Goal: Task Accomplishment & Management: Manage account settings

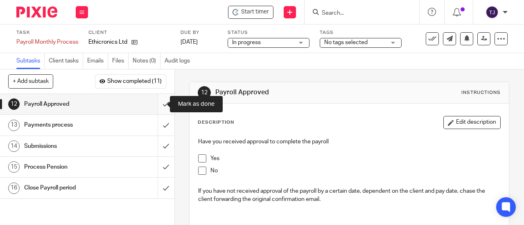
click at [156, 104] on input "submit" at bounding box center [87, 104] width 174 height 20
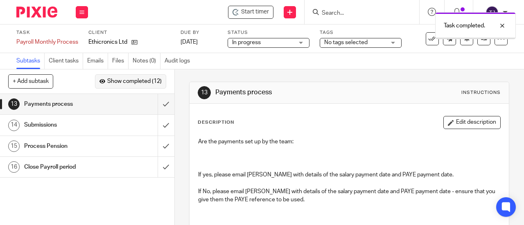
click at [146, 84] on span "Show completed (12)" at bounding box center [134, 82] width 54 height 7
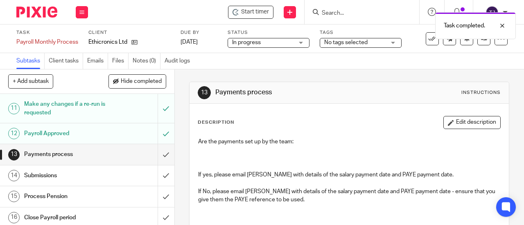
scroll to position [252, 0]
click at [95, 135] on h1 "Payroll Approved" at bounding box center [65, 133] width 83 height 12
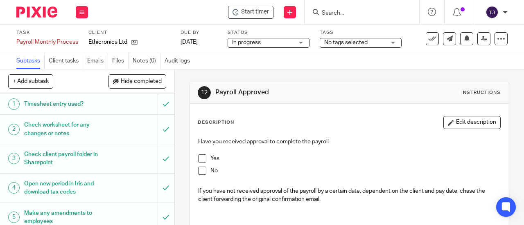
click at [198, 160] on span at bounding box center [202, 159] width 8 height 8
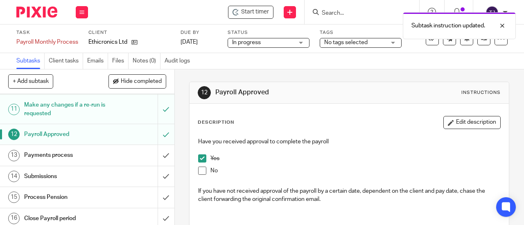
scroll to position [252, 0]
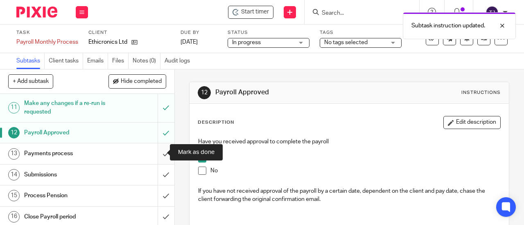
click at [155, 154] on input "submit" at bounding box center [87, 154] width 174 height 20
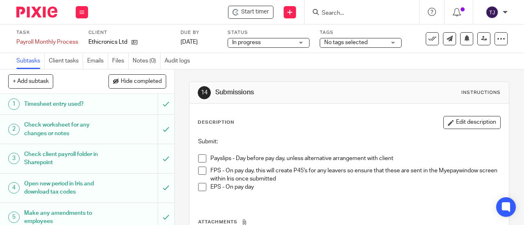
click at [349, 17] on form at bounding box center [364, 12] width 87 height 10
click at [345, 15] on input "Search" at bounding box center [358, 13] width 74 height 7
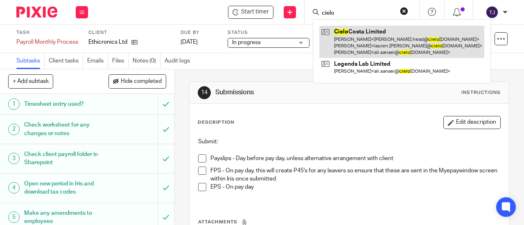
type input "cielo"
click at [341, 30] on link at bounding box center [401, 42] width 165 height 32
click at [341, 31] on link at bounding box center [401, 42] width 165 height 32
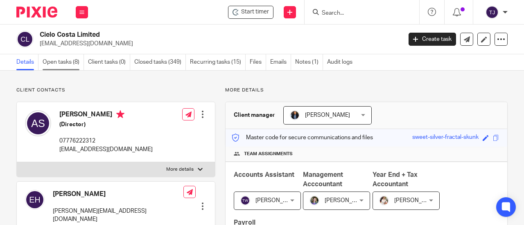
click at [56, 62] on link "Open tasks (8)" at bounding box center [63, 62] width 41 height 16
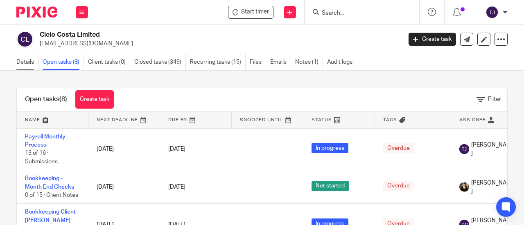
click at [24, 56] on link "Details" at bounding box center [27, 62] width 22 height 16
click at [23, 63] on link "Details" at bounding box center [27, 62] width 22 height 16
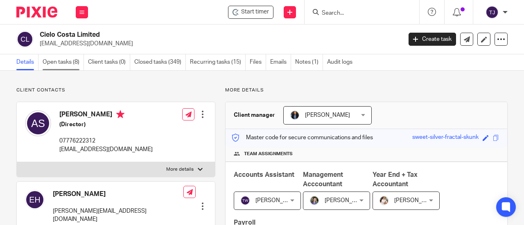
click at [56, 61] on link "Open tasks (8)" at bounding box center [63, 62] width 41 height 16
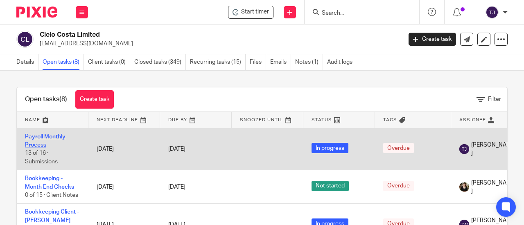
click at [52, 136] on link "Payroll Monthly Process" at bounding box center [45, 141] width 41 height 14
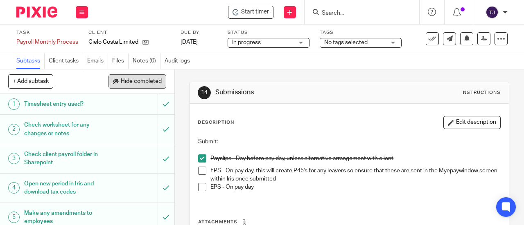
click at [139, 83] on span "Hide completed" at bounding box center [141, 82] width 41 height 7
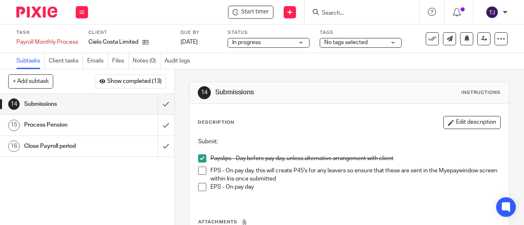
click at [198, 170] on span at bounding box center [202, 171] width 8 height 8
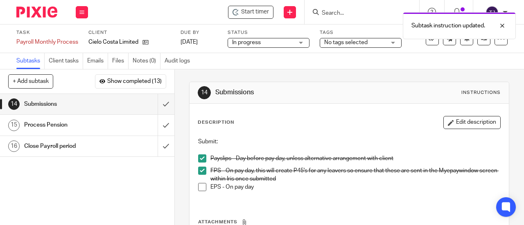
click at [200, 185] on span at bounding box center [202, 187] width 8 height 8
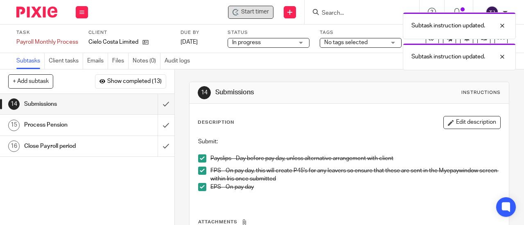
click at [249, 16] on span "Start timer" at bounding box center [255, 12] width 28 height 9
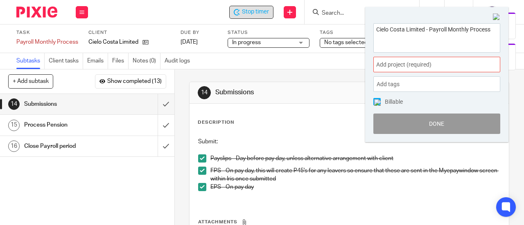
click at [417, 65] on span "Add project (required) :" at bounding box center [427, 65] width 103 height 9
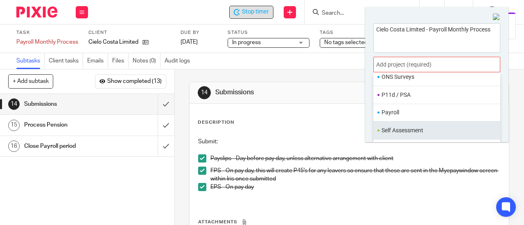
scroll to position [300, 0]
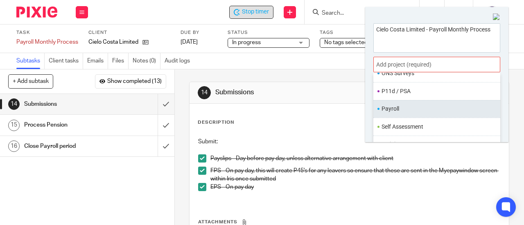
click at [401, 105] on li "Payroll" at bounding box center [434, 109] width 107 height 9
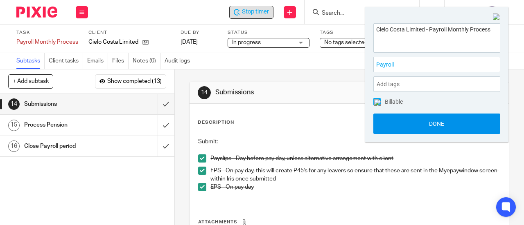
click at [403, 123] on button "Done" at bounding box center [436, 124] width 127 height 20
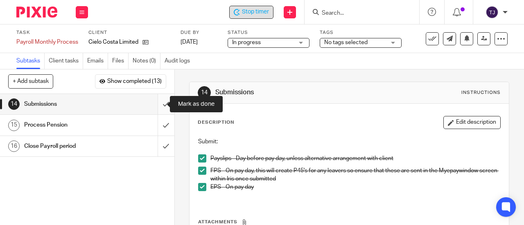
click at [160, 103] on input "submit" at bounding box center [87, 104] width 174 height 20
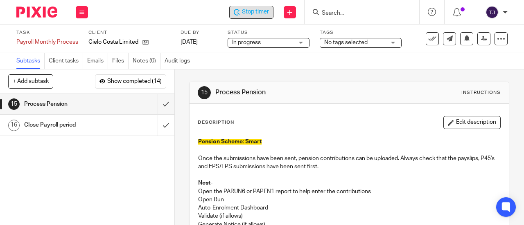
click at [259, 15] on span "Stop timer" at bounding box center [255, 12] width 27 height 9
click at [173, 8] on div "Start timer Send new email Create task Add client Get Support Contact Support H…" at bounding box center [310, 12] width 428 height 24
click at [346, 11] on input "Search" at bounding box center [358, 13] width 74 height 7
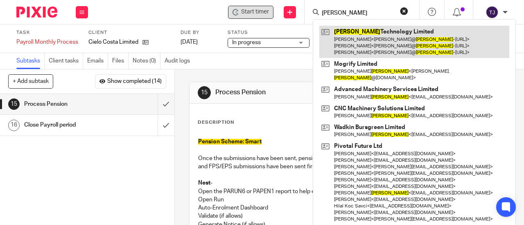
type input "foster"
click at [345, 32] on link at bounding box center [414, 42] width 190 height 32
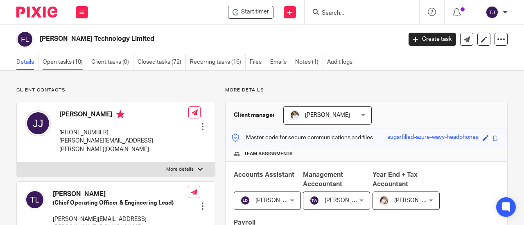
click at [65, 63] on link "Open tasks (10)" at bounding box center [65, 62] width 45 height 16
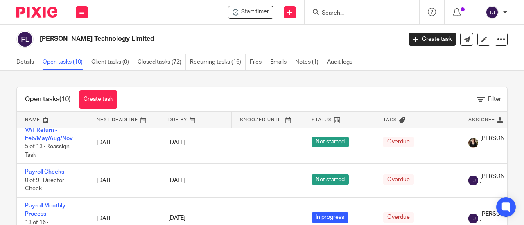
scroll to position [164, 0]
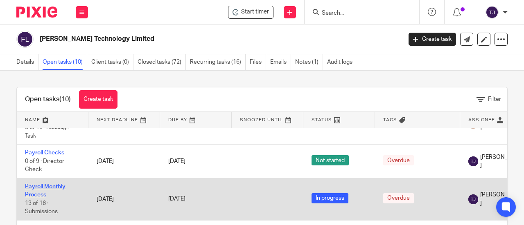
click at [46, 184] on link "Payroll Monthly Process" at bounding box center [45, 191] width 41 height 14
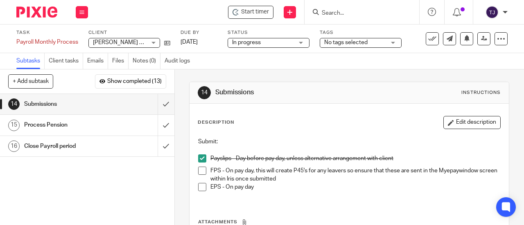
click at [201, 171] on span at bounding box center [202, 171] width 8 height 8
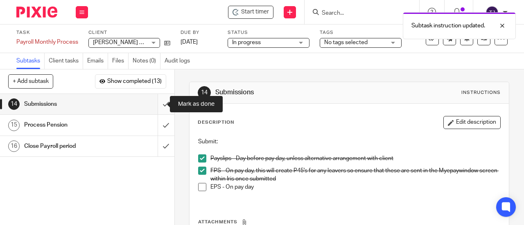
click at [158, 105] on input "submit" at bounding box center [87, 104] width 174 height 20
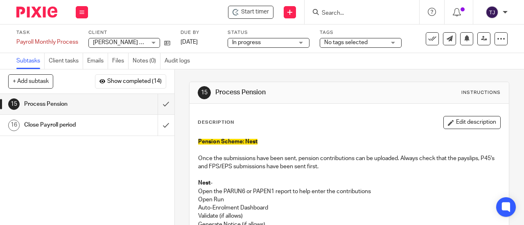
click at [349, 14] on input "Search" at bounding box center [358, 13] width 74 height 7
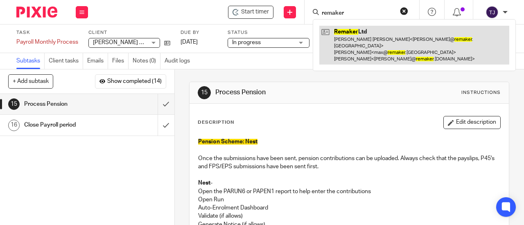
type input "remaker"
click at [341, 33] on link at bounding box center [414, 45] width 190 height 39
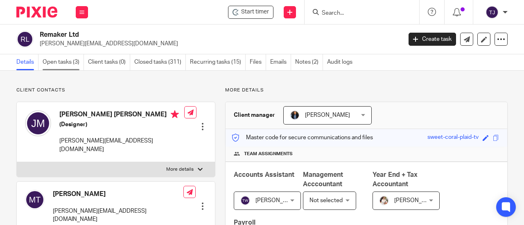
click at [61, 60] on link "Open tasks (3)" at bounding box center [63, 62] width 41 height 16
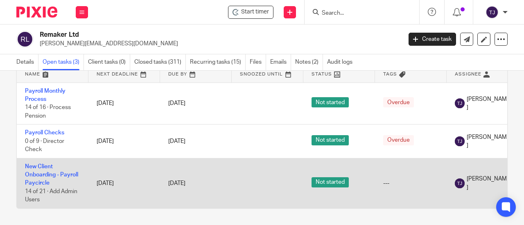
scroll to position [50, 0]
click at [47, 164] on link "New Client Onboarding - Payroll Paycircle" at bounding box center [51, 175] width 53 height 23
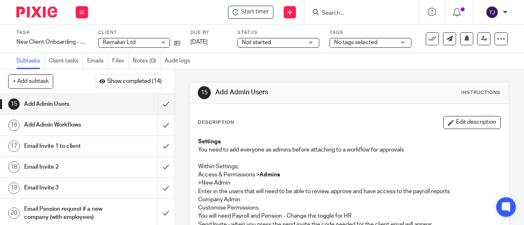
click at [255, 41] on span "Not started" at bounding box center [256, 43] width 29 height 6
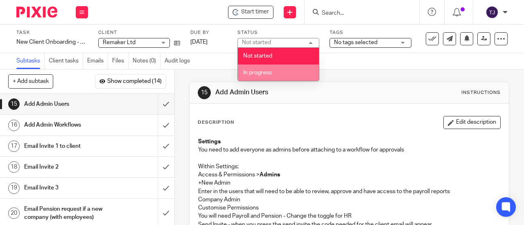
click at [265, 71] on span "In progress" at bounding box center [257, 73] width 29 height 6
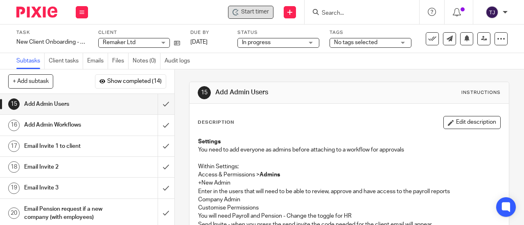
click at [253, 14] on span "Start timer" at bounding box center [255, 12] width 28 height 9
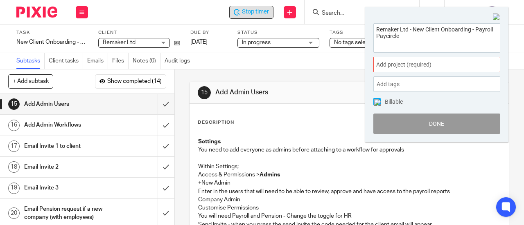
click at [403, 66] on span "Add project (required) :" at bounding box center [427, 65] width 103 height 9
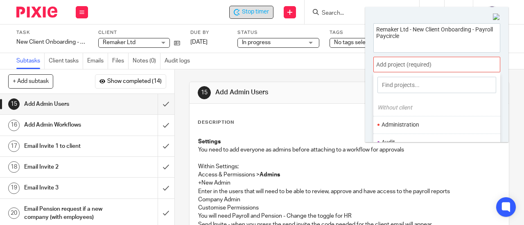
click at [405, 122] on li "Administration" at bounding box center [434, 125] width 107 height 9
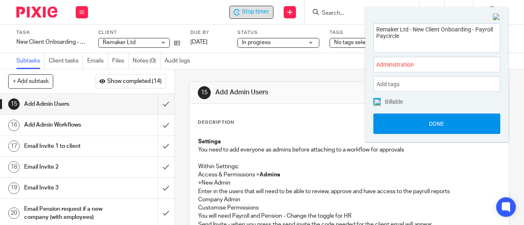
click at [407, 117] on button "Done" at bounding box center [436, 124] width 127 height 20
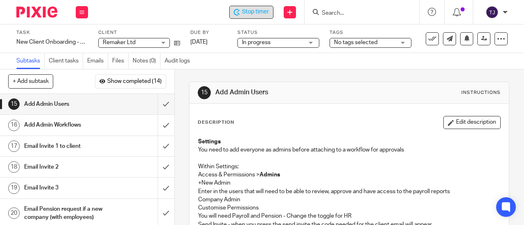
click at [244, 17] on div "Stop timer" at bounding box center [251, 12] width 44 height 13
click at [142, 7] on div "Start timer Send new email Create task Add client Get Support Contact Support H…" at bounding box center [310, 12] width 428 height 24
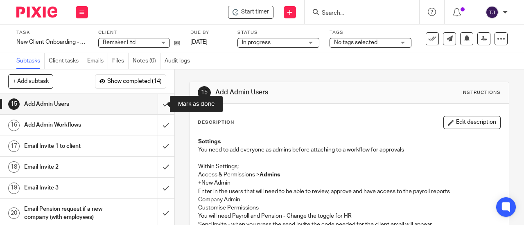
click at [157, 104] on input "submit" at bounding box center [87, 104] width 174 height 20
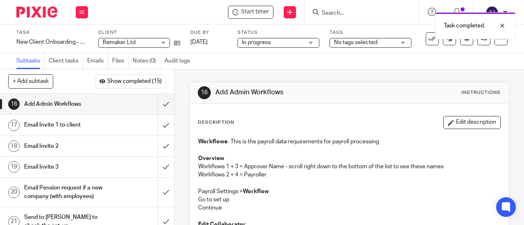
click at [354, 14] on div "Task completed." at bounding box center [389, 23] width 254 height 31
click at [339, 16] on div "Task completed." at bounding box center [389, 23] width 254 height 31
click at [334, 9] on div "Task completed." at bounding box center [389, 23] width 254 height 31
click at [338, 11] on input "Search" at bounding box center [358, 13] width 74 height 7
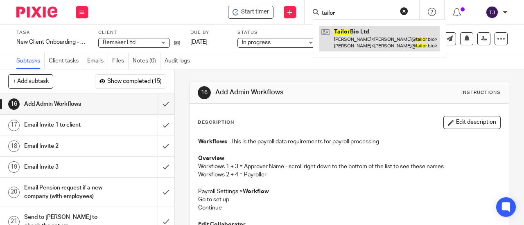
type input "tailor"
click at [336, 28] on link at bounding box center [379, 38] width 120 height 25
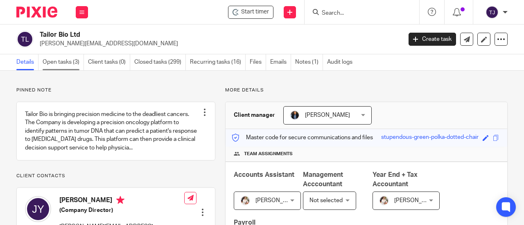
click at [68, 61] on link "Open tasks (3)" at bounding box center [63, 62] width 41 height 16
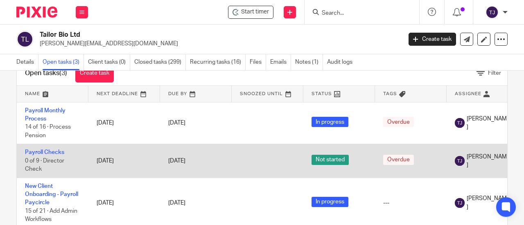
scroll to position [50, 0]
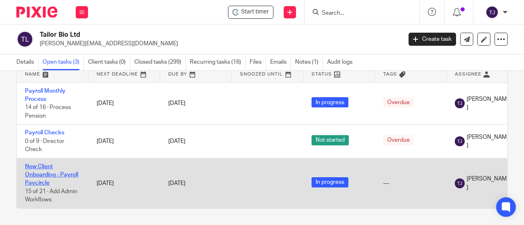
click at [47, 164] on link "New Client Onboarding - Payroll Paycircle" at bounding box center [51, 175] width 53 height 23
